Goal: Task Accomplishment & Management: Use online tool/utility

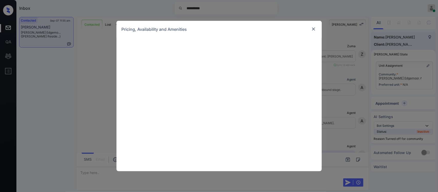
scroll to position [216, 0]
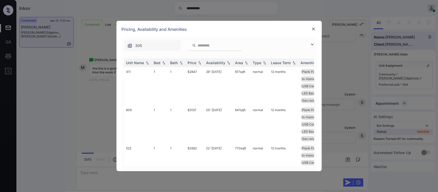
click at [201, 64] on img at bounding box center [199, 63] width 5 height 4
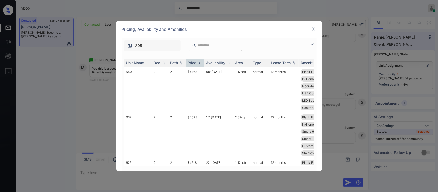
click at [201, 64] on img at bounding box center [199, 63] width 5 height 4
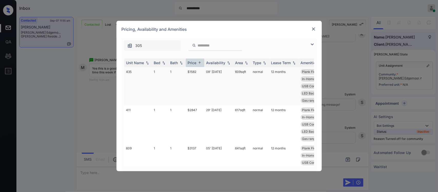
click at [199, 74] on td "$1582" at bounding box center [195, 86] width 18 height 38
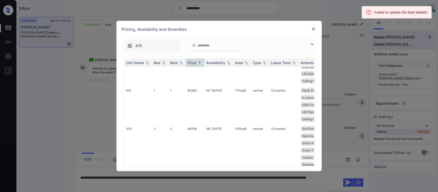
scroll to position [459, 0]
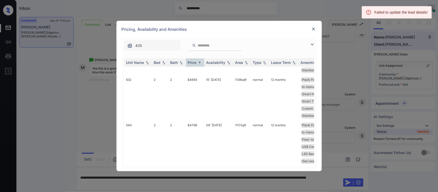
click at [313, 28] on img at bounding box center [313, 28] width 5 height 5
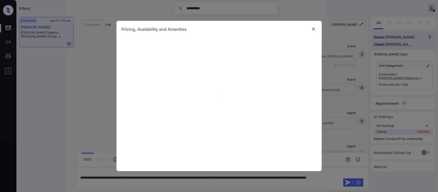
scroll to position [216, 0]
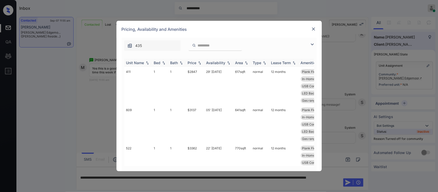
click at [198, 66] on th "Price" at bounding box center [195, 62] width 18 height 8
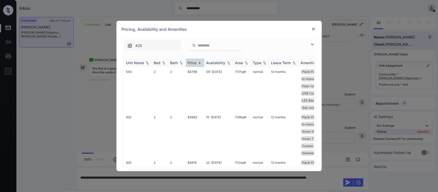
click at [198, 66] on th "Price" at bounding box center [195, 62] width 18 height 8
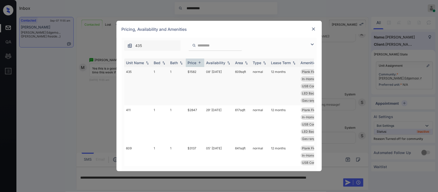
click at [198, 71] on td "$1582" at bounding box center [195, 86] width 18 height 38
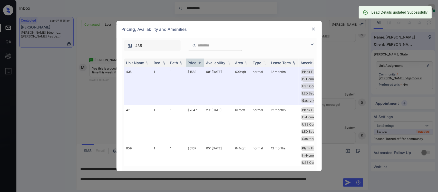
click at [314, 30] on img at bounding box center [313, 28] width 5 height 5
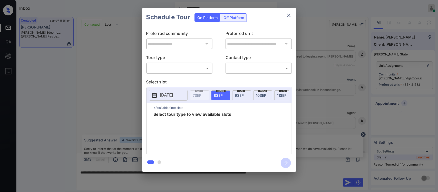
scroll to position [250, 0]
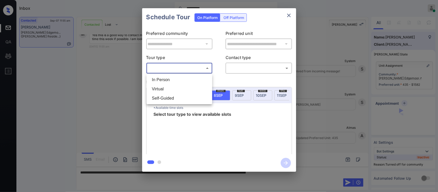
click at [206, 71] on body "**********" at bounding box center [219, 96] width 438 height 192
click at [203, 79] on li "In Person" at bounding box center [179, 79] width 63 height 9
type input "********"
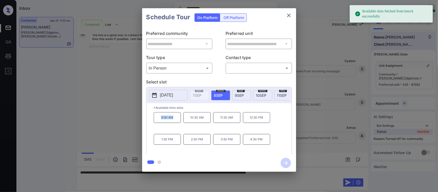
drag, startPoint x: 156, startPoint y: 122, endPoint x: 180, endPoint y: 122, distance: 23.6
click at [180, 122] on p "9:30 AM" at bounding box center [167, 117] width 27 height 11
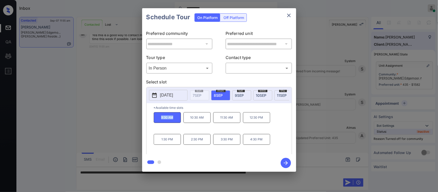
copy p "9:30 AM"
click at [287, 17] on icon "close" at bounding box center [289, 15] width 6 height 6
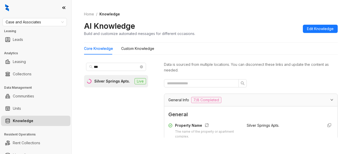
scroll to position [646, 0]
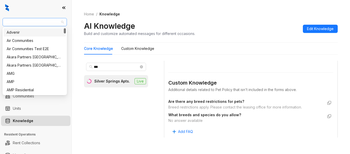
click at [48, 23] on span "Case and Associates" at bounding box center [35, 22] width 58 height 8
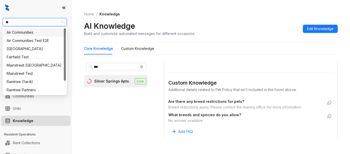
type input "***"
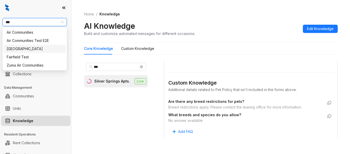
click at [37, 51] on div "Fairfield" at bounding box center [35, 49] width 56 height 6
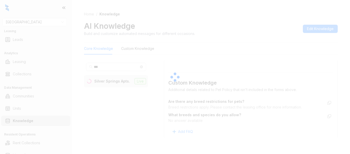
click at [101, 61] on div at bounding box center [175, 77] width 350 height 154
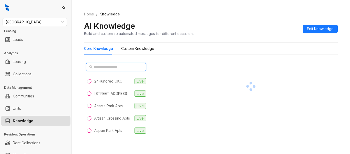
click at [112, 64] on input "text" at bounding box center [116, 67] width 45 height 6
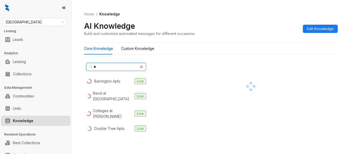
type input "*"
